Goal: Information Seeking & Learning: Check status

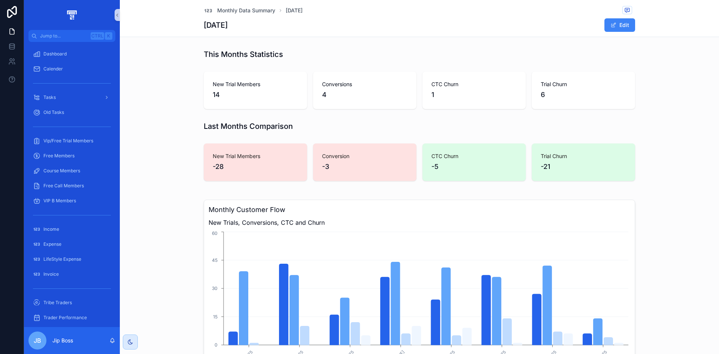
scroll to position [125, 0]
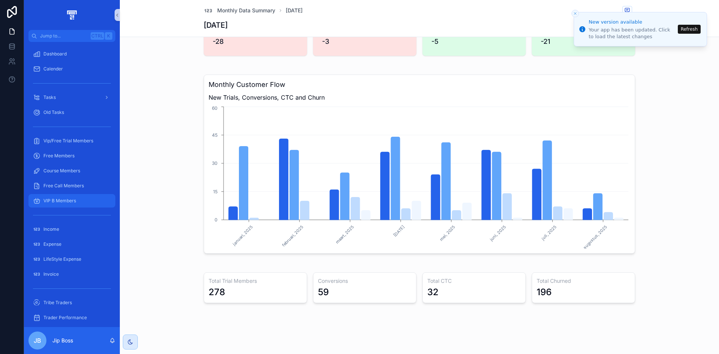
click at [66, 201] on span "VIP B Members" at bounding box center [59, 201] width 33 height 6
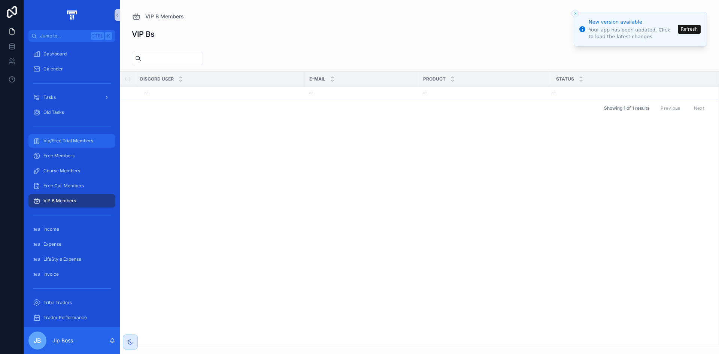
click at [66, 143] on span "Vip/Free Trial Members" at bounding box center [68, 141] width 50 height 6
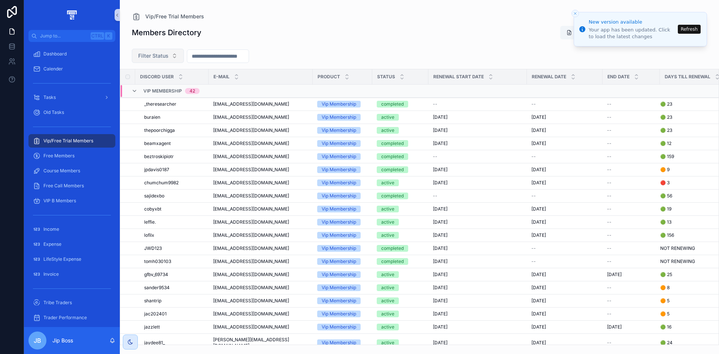
click at [162, 54] on span "Filter Status" at bounding box center [153, 55] width 30 height 7
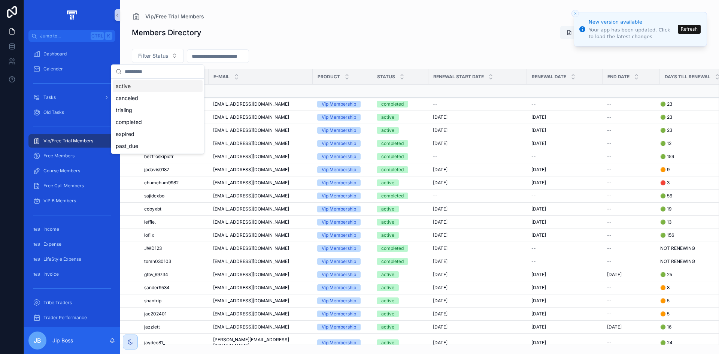
click at [131, 86] on div "active" at bounding box center [158, 86] width 90 height 12
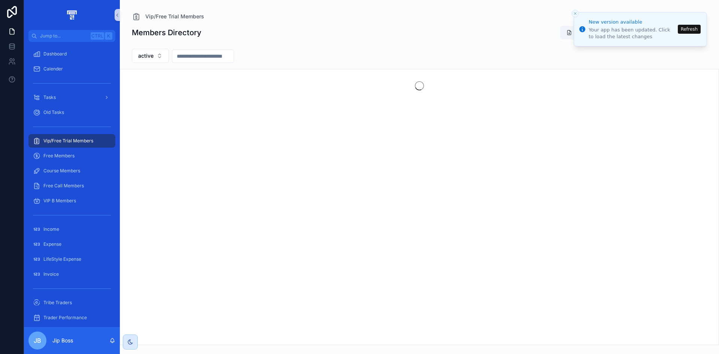
click at [227, 57] on input "scrollable content" at bounding box center [202, 56] width 61 height 10
click at [301, 33] on div "Members Directory Export Import Add New Member" at bounding box center [419, 32] width 575 height 14
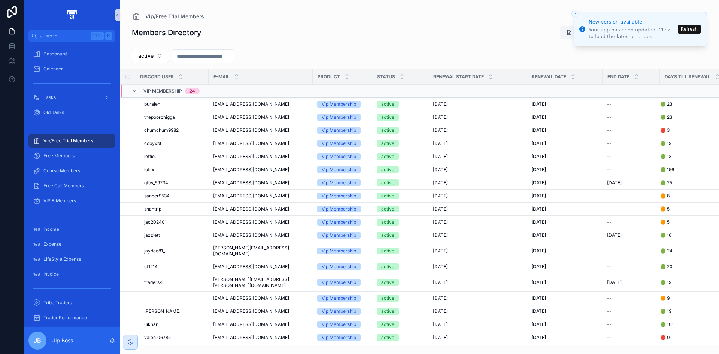
click at [574, 13] on icon "Close toast" at bounding box center [575, 13] width 4 height 4
click at [573, 12] on icon "Close toast" at bounding box center [575, 13] width 4 height 4
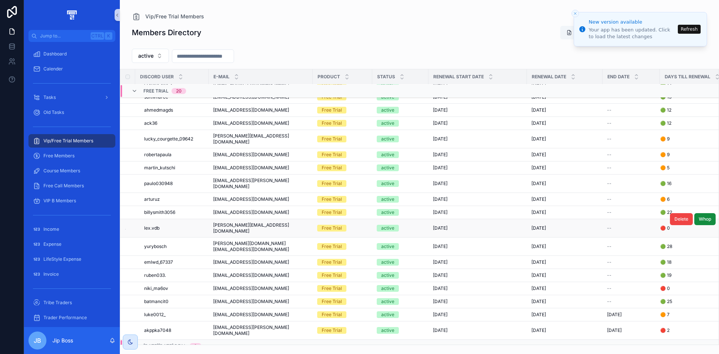
scroll to position [398, 0]
